Goal: Find specific page/section: Find specific page/section

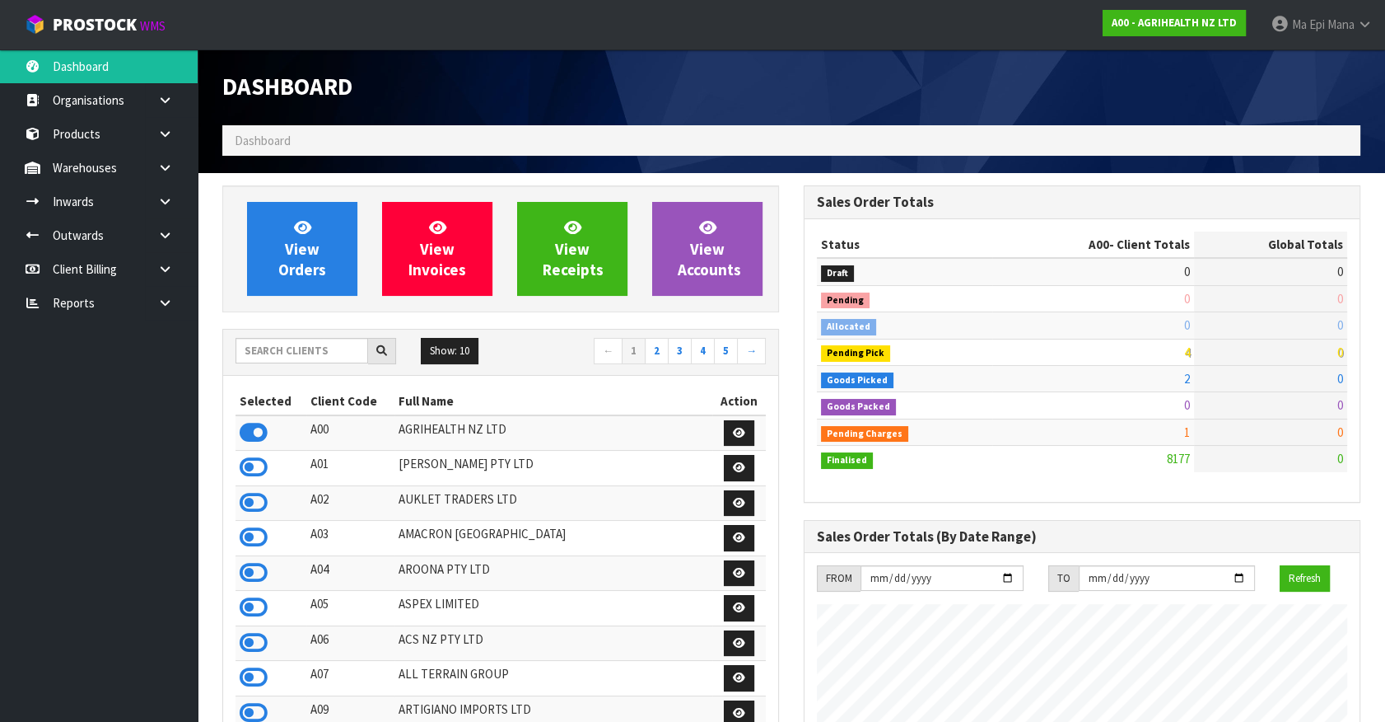
scroll to position [1245, 581]
click at [292, 362] on input "text" at bounding box center [302, 351] width 133 height 26
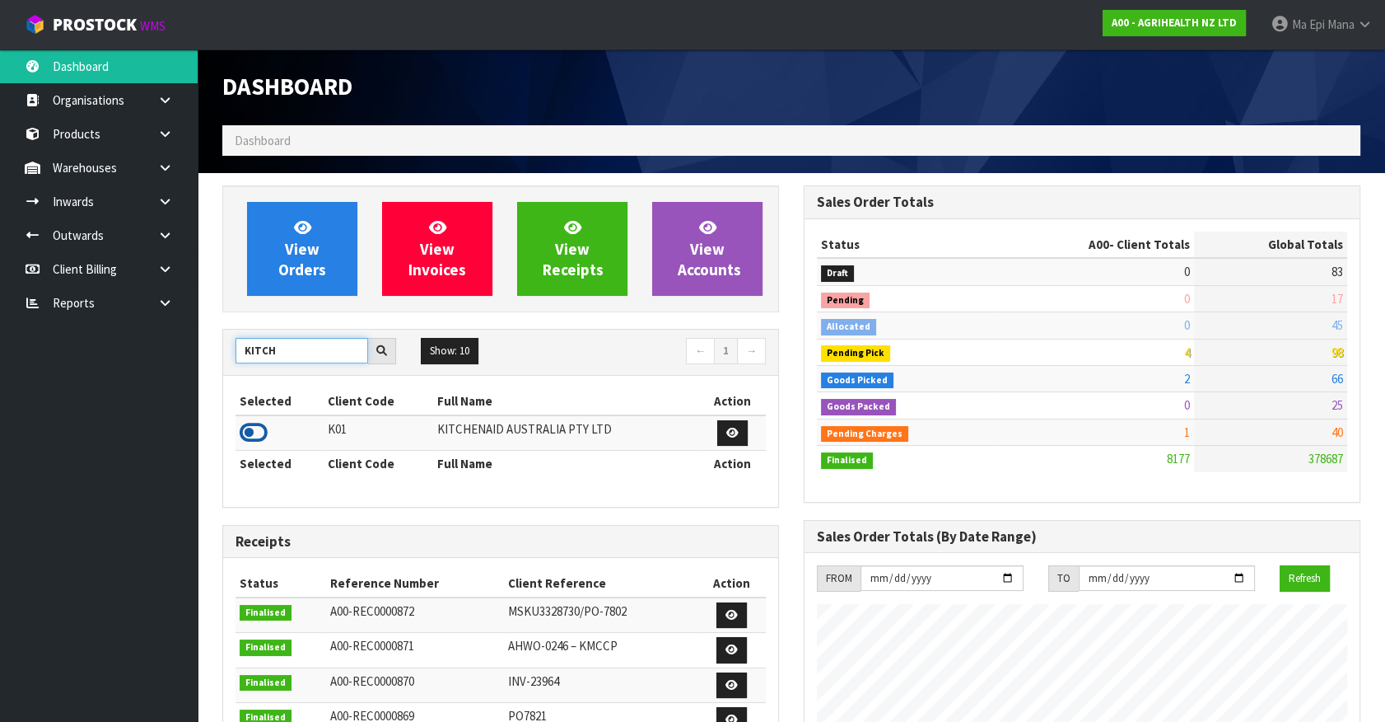
type input "KITCH"
click at [249, 432] on icon at bounding box center [254, 432] width 28 height 25
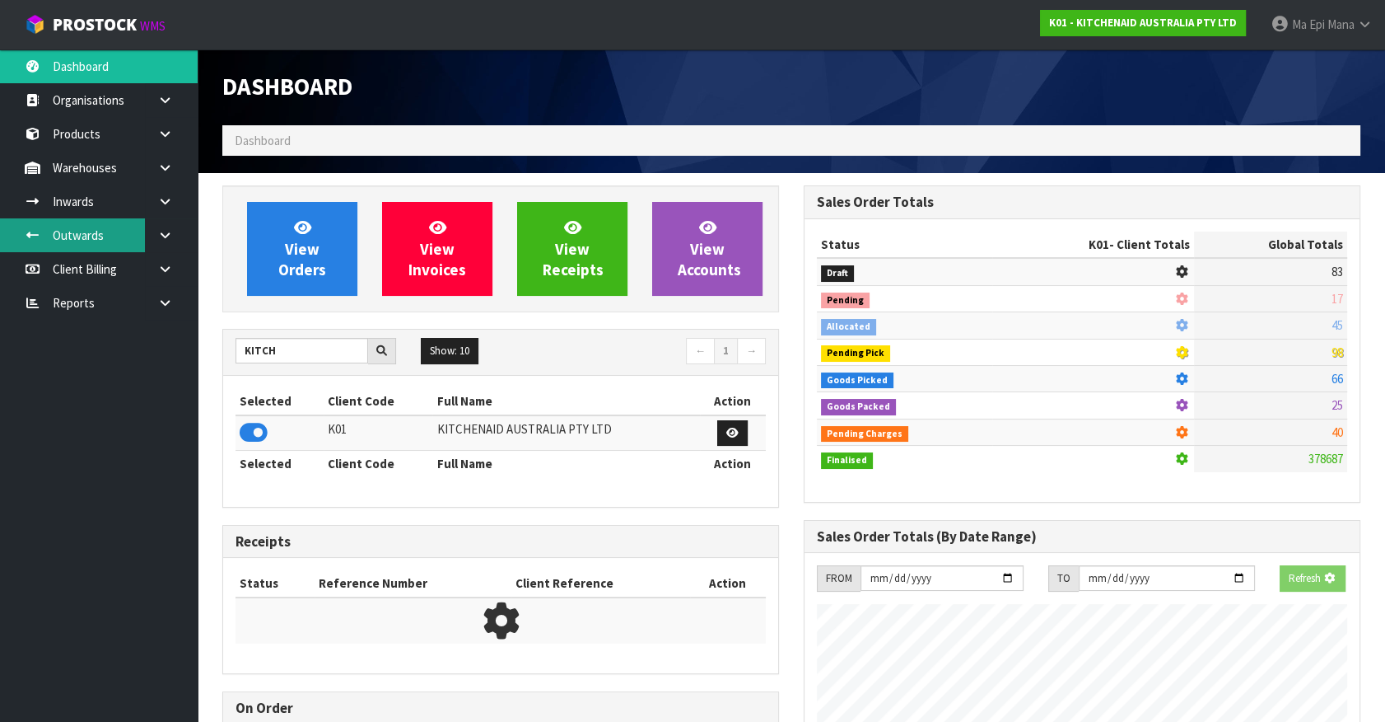
scroll to position [1025, 581]
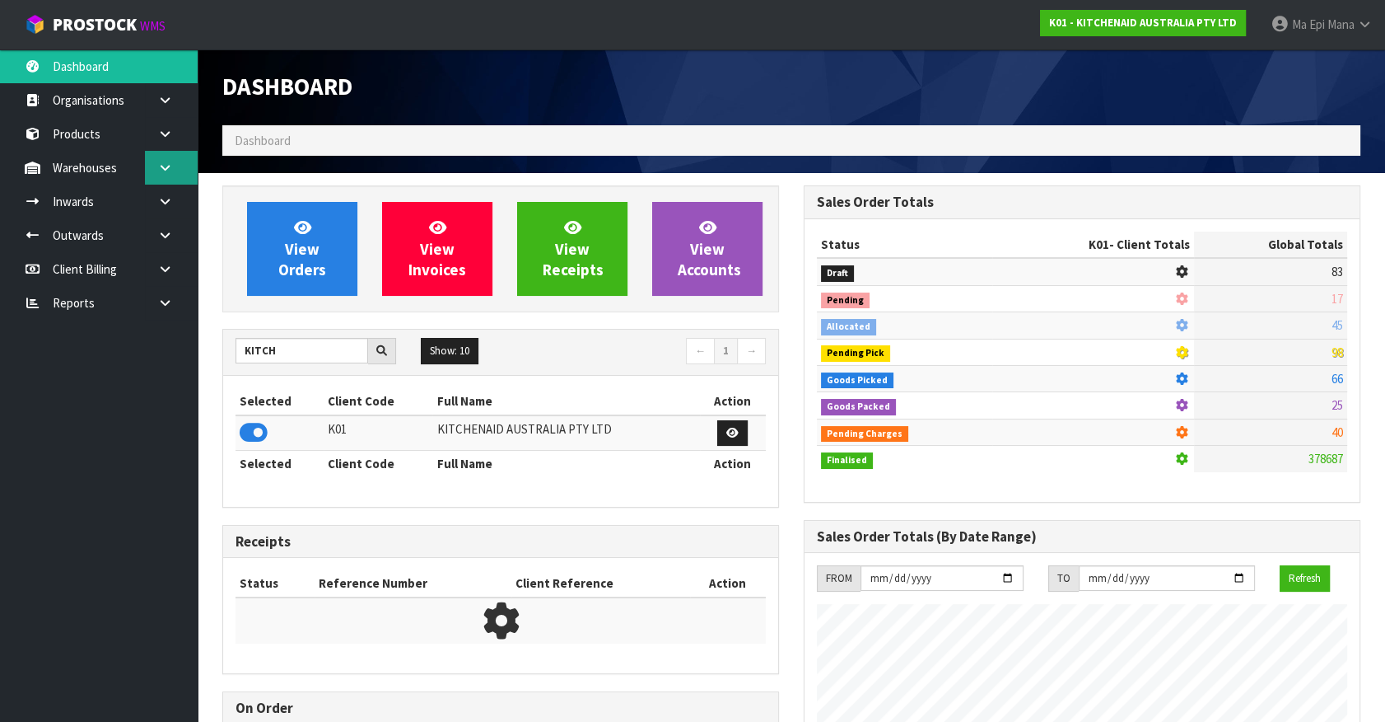
click at [178, 161] on link at bounding box center [171, 168] width 53 height 34
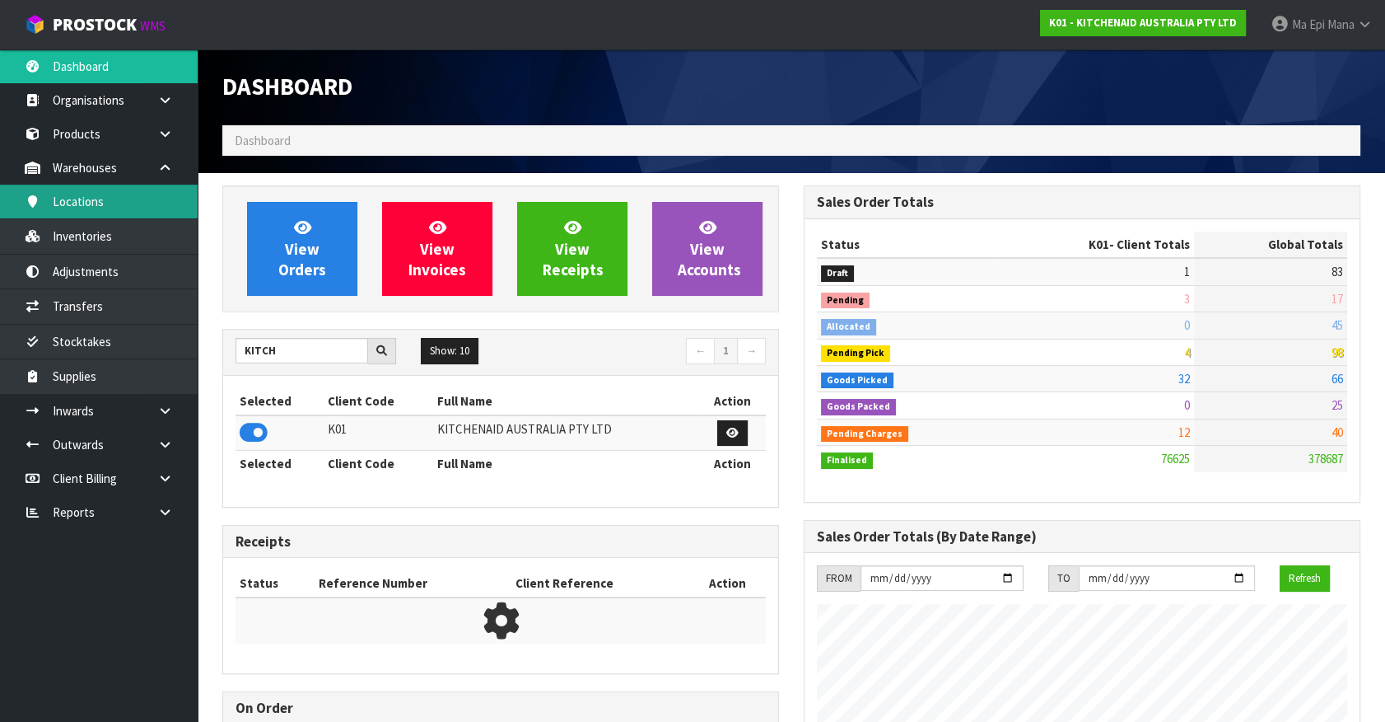
scroll to position [1245, 581]
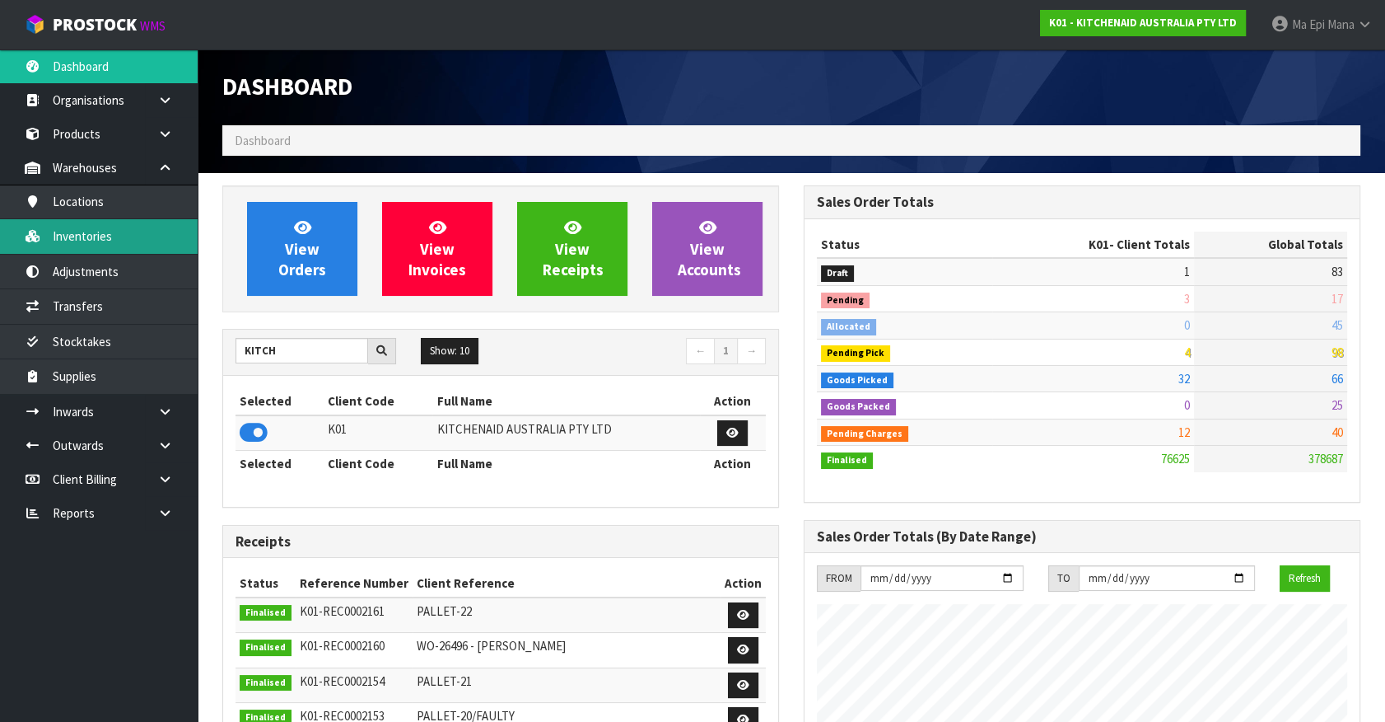
click at [111, 237] on link "Inventories" at bounding box center [99, 236] width 198 height 34
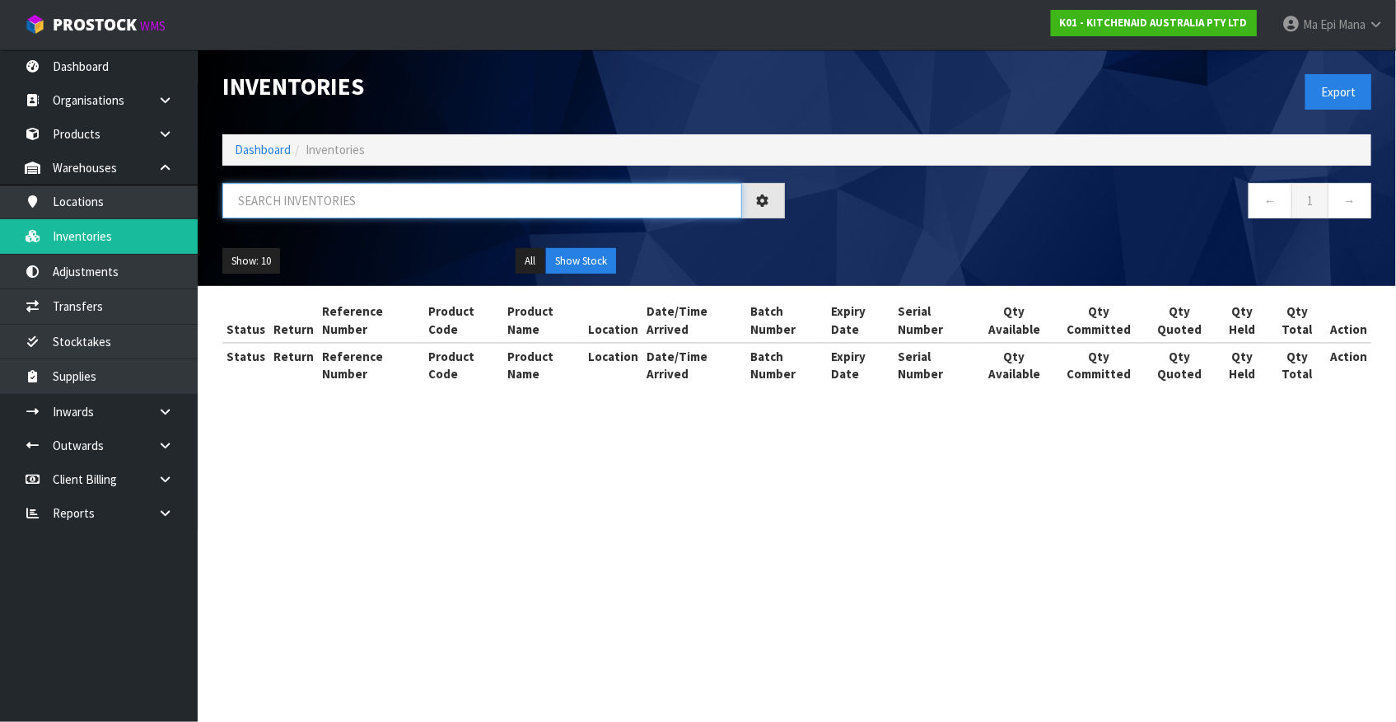
click at [417, 202] on input "text" at bounding box center [482, 200] width 520 height 35
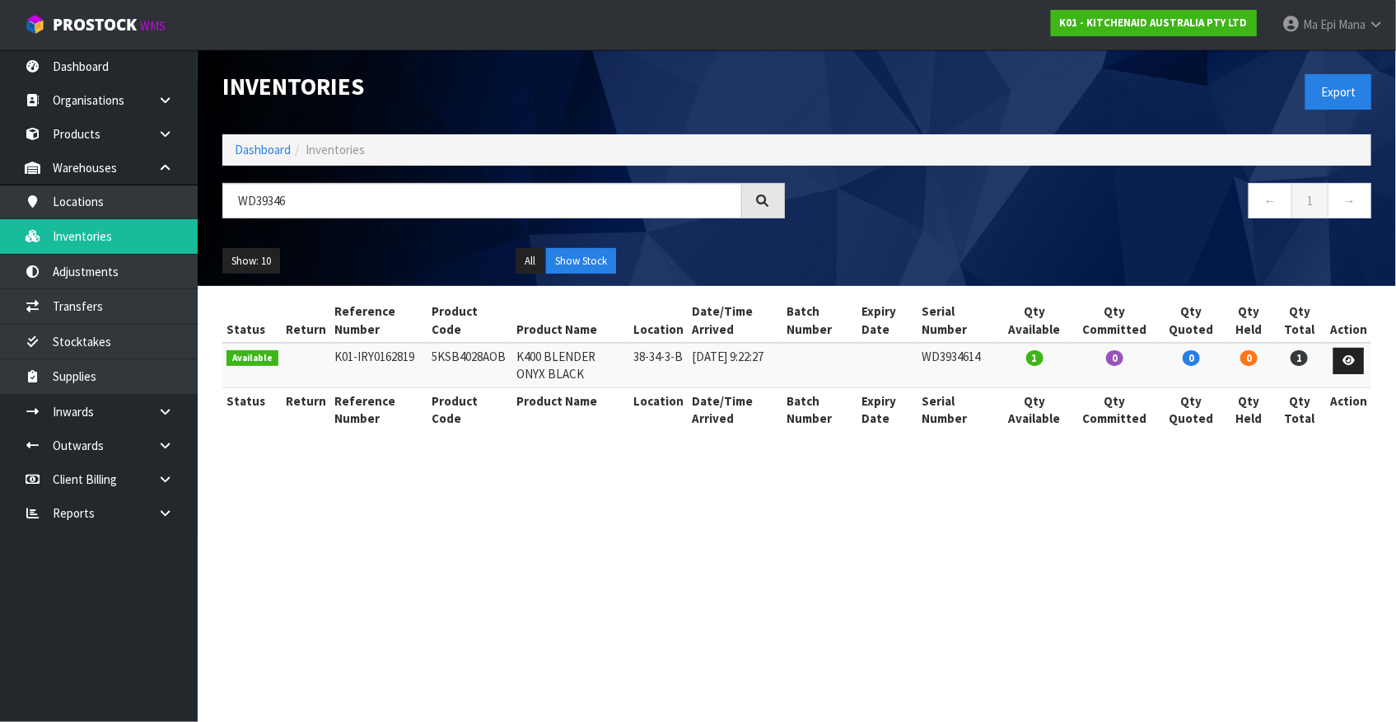
click at [458, 362] on td "5KSB4028AOB" at bounding box center [469, 365] width 85 height 44
copy tr "5KSB4028AOB"
click at [395, 204] on input "WD39346" at bounding box center [482, 200] width 520 height 35
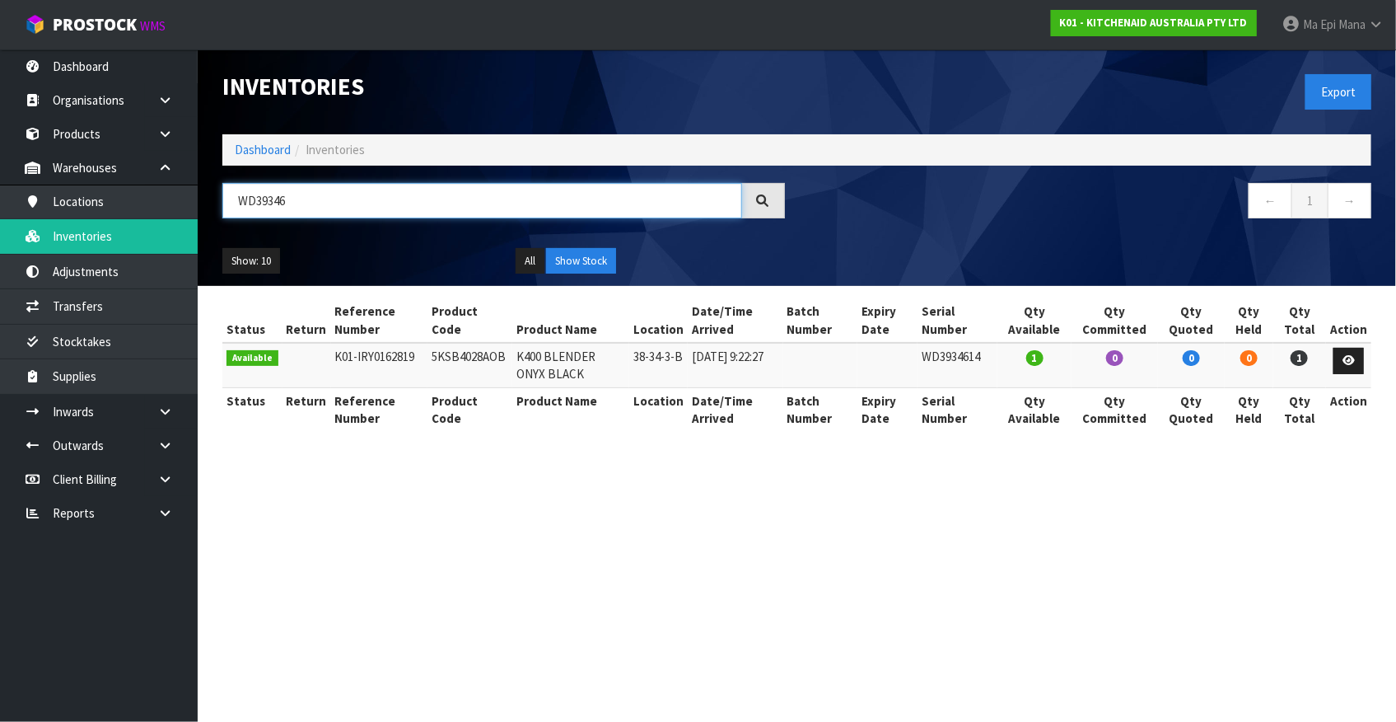
click at [395, 204] on input "WD39346" at bounding box center [482, 200] width 520 height 35
click at [395, 205] on input "WD39346" at bounding box center [482, 200] width 520 height 35
paste input "5KSB4028AOB"
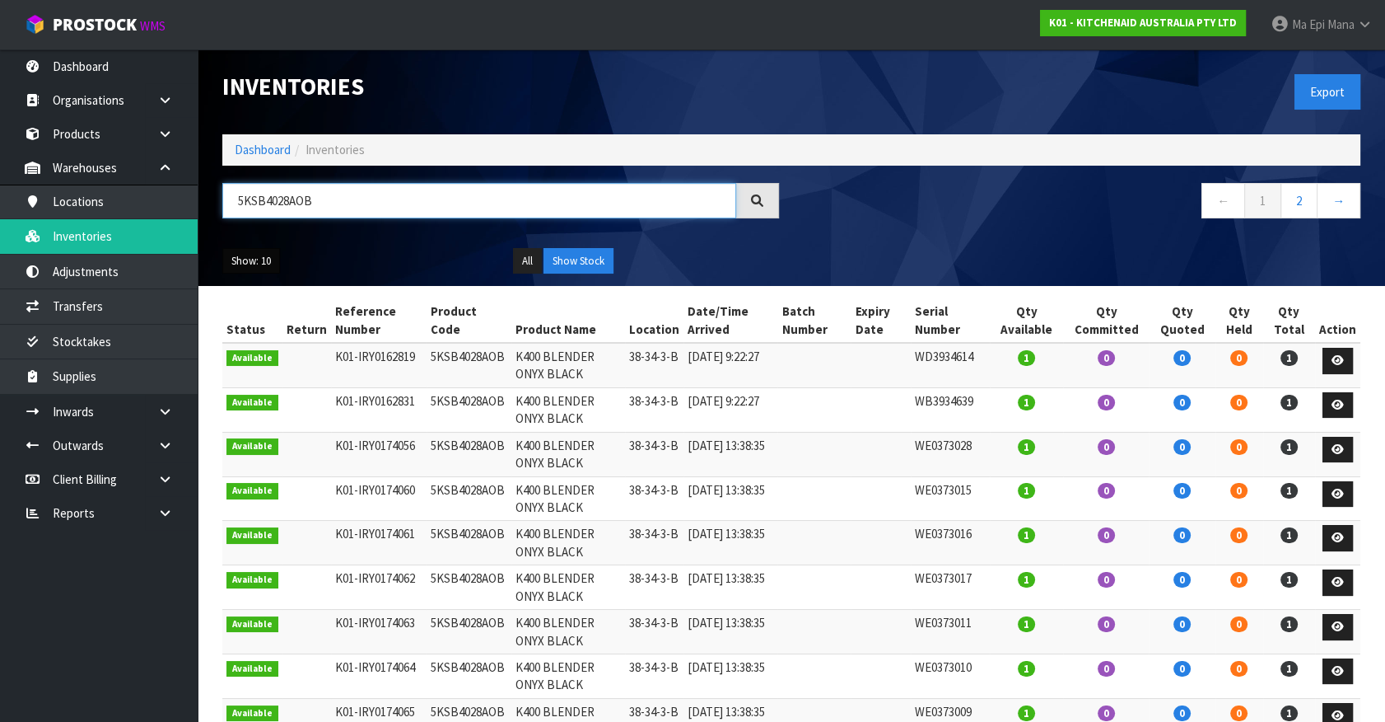
type input "5KSB4028AOB"
click at [258, 259] on button "Show: 10" at bounding box center [251, 261] width 58 height 26
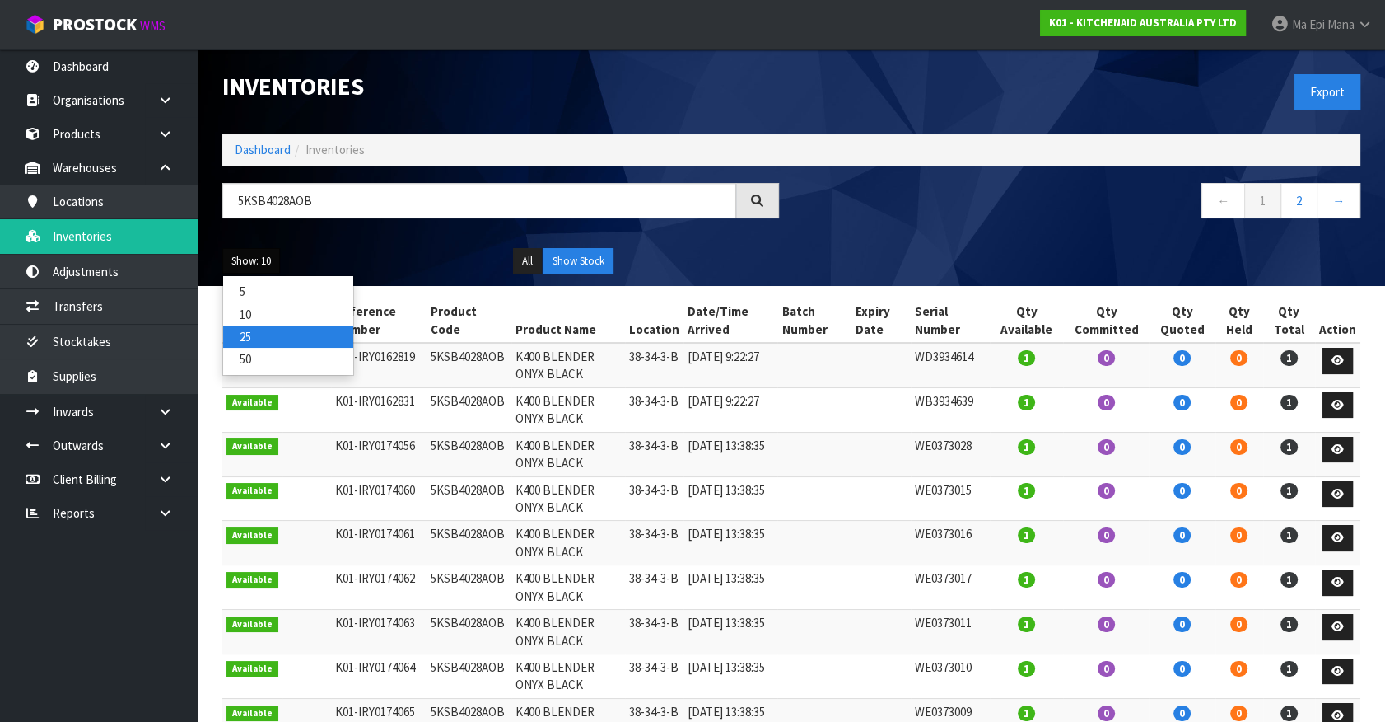
click at [260, 333] on link "25" at bounding box center [288, 336] width 130 height 22
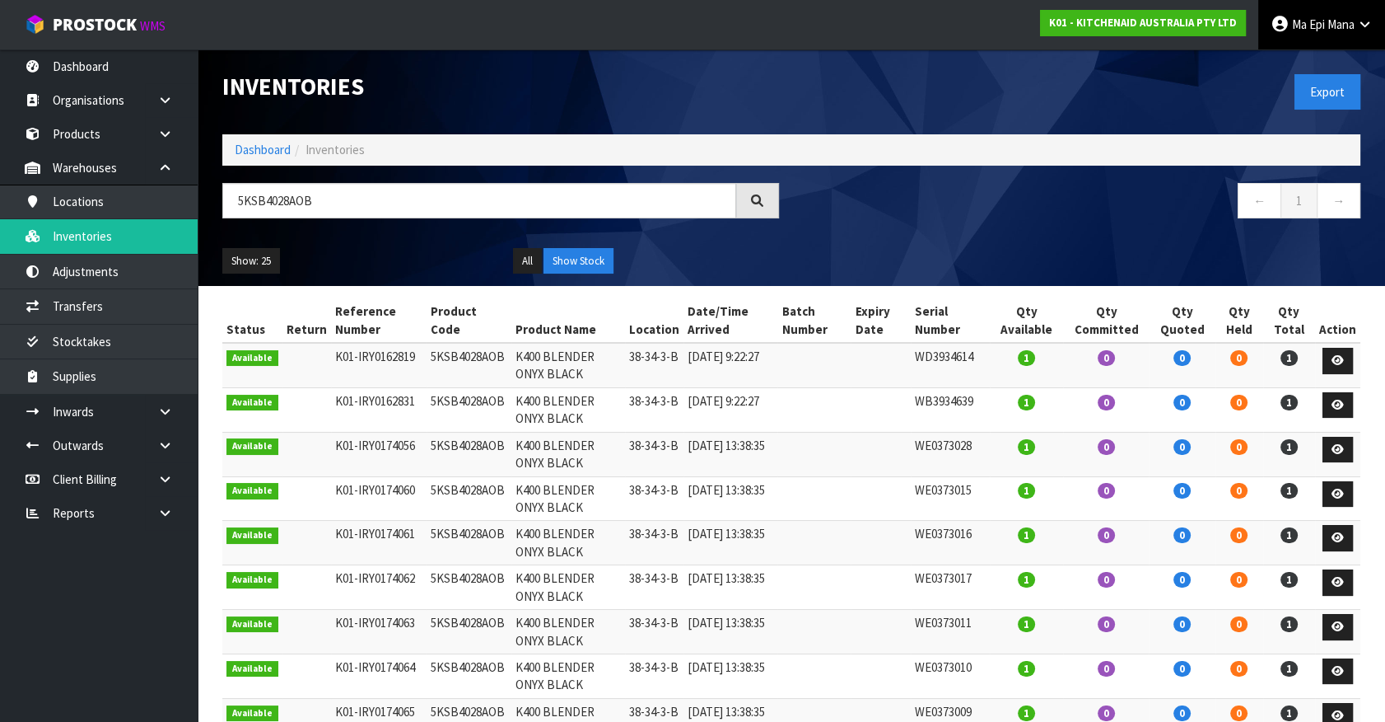
click at [1319, 39] on link "Ma Epi Mana" at bounding box center [1322, 24] width 127 height 49
drag, startPoint x: 1315, startPoint y: 77, endPoint x: 1319, endPoint y: 68, distance: 9.6
click at [1315, 77] on ul "Logout" at bounding box center [1320, 65] width 132 height 32
click at [1317, 33] on link "Ma Epi Mana" at bounding box center [1322, 24] width 127 height 49
click at [1321, 61] on link "Logout" at bounding box center [1319, 65] width 130 height 22
